Goal: Find contact information: Find contact information

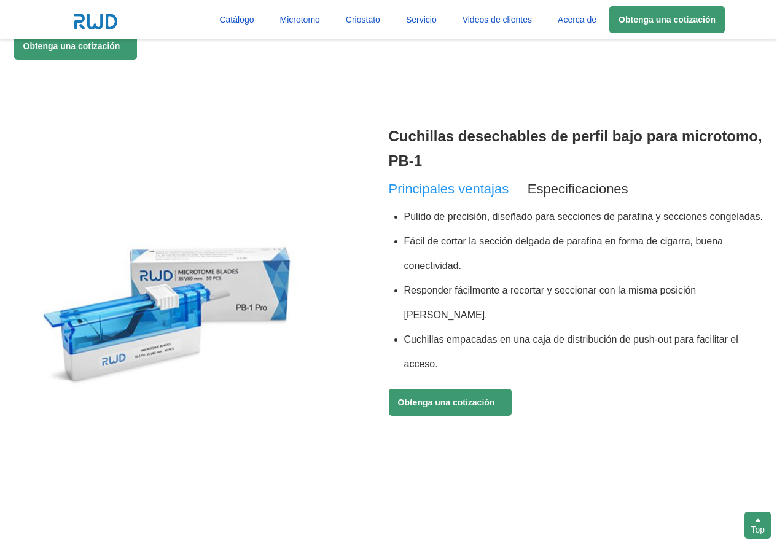
scroll to position [1208, 0]
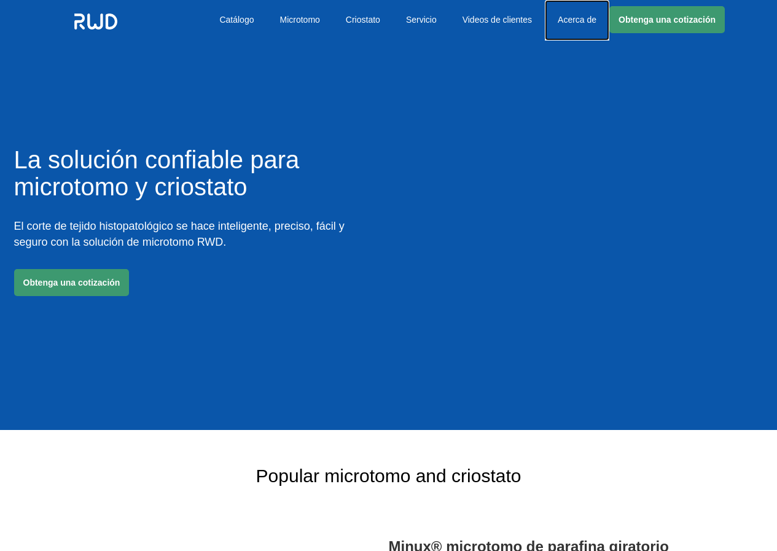
click at [562, 19] on link "Acerca de" at bounding box center [577, 20] width 65 height 41
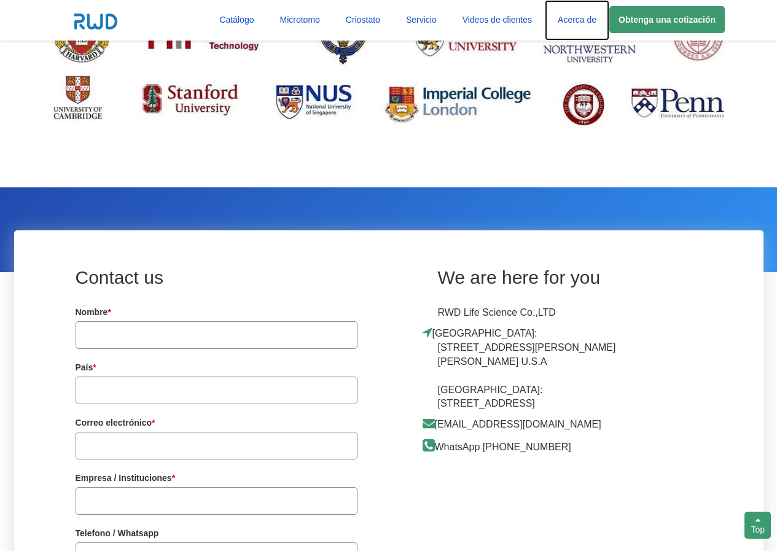
scroll to position [3018, 0]
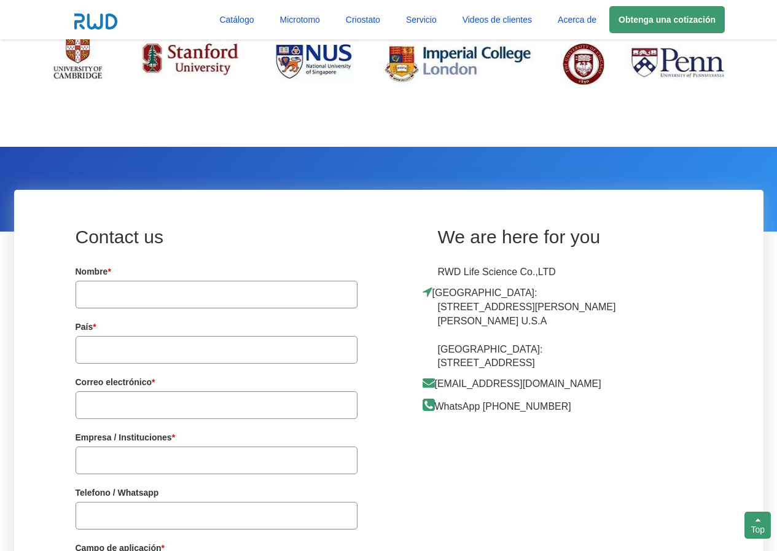
drag, startPoint x: 439, startPoint y: 291, endPoint x: 481, endPoint y: 308, distance: 44.4
click at [463, 291] on p "USA:11295 Camino Ruiz,San Diego CA 92126 U.S.A China:19-20/F, Building 7A, Shen…" at bounding box center [535, 328] width 195 height 85
click at [614, 407] on div "We are here for you RWD Life Science Co.,LTD USA:11295 Camino Ruiz,San Diego CA…" at bounding box center [576, 317] width 375 height 206
drag, startPoint x: 441, startPoint y: 335, endPoint x: 476, endPoint y: 337, distance: 34.5
click at [476, 337] on p "USA:11295 Camino Ruiz,San Diego CA 92126 U.S.A China:19-20/F, Building 7A, Shen…" at bounding box center [535, 328] width 195 height 85
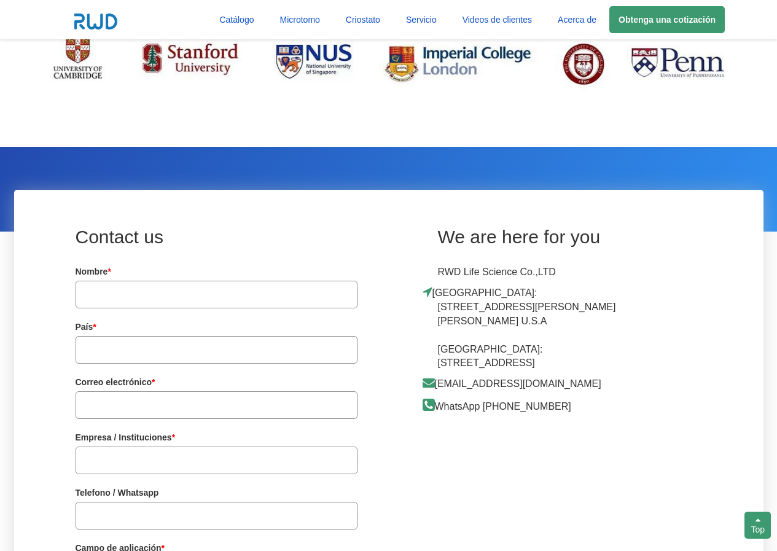
click at [681, 415] on div "We are here for you RWD Life Science Co.,LTD USA:11295 Camino Ruiz,San Diego CA…" at bounding box center [576, 317] width 375 height 206
drag, startPoint x: 434, startPoint y: 340, endPoint x: 469, endPoint y: 340, distance: 35.0
click at [469, 340] on div "We are here for you RWD Life Science Co.,LTD USA:11295 Camino Ruiz,San Diego CA…" at bounding box center [576, 317] width 375 height 206
click at [678, 418] on div "We are here for you RWD Life Science Co.,LTD USA:11295 Camino Ruiz,San Diego CA…" at bounding box center [576, 317] width 375 height 206
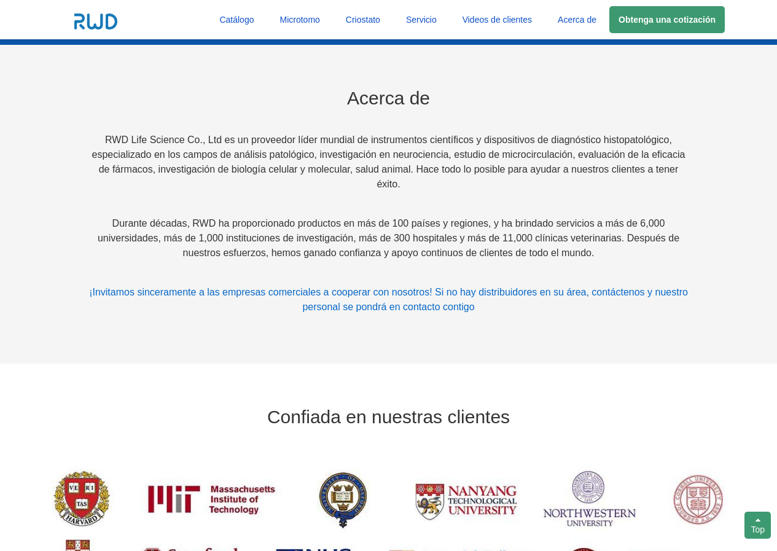
scroll to position [2481, 0]
